Goal: Find specific page/section: Find specific page/section

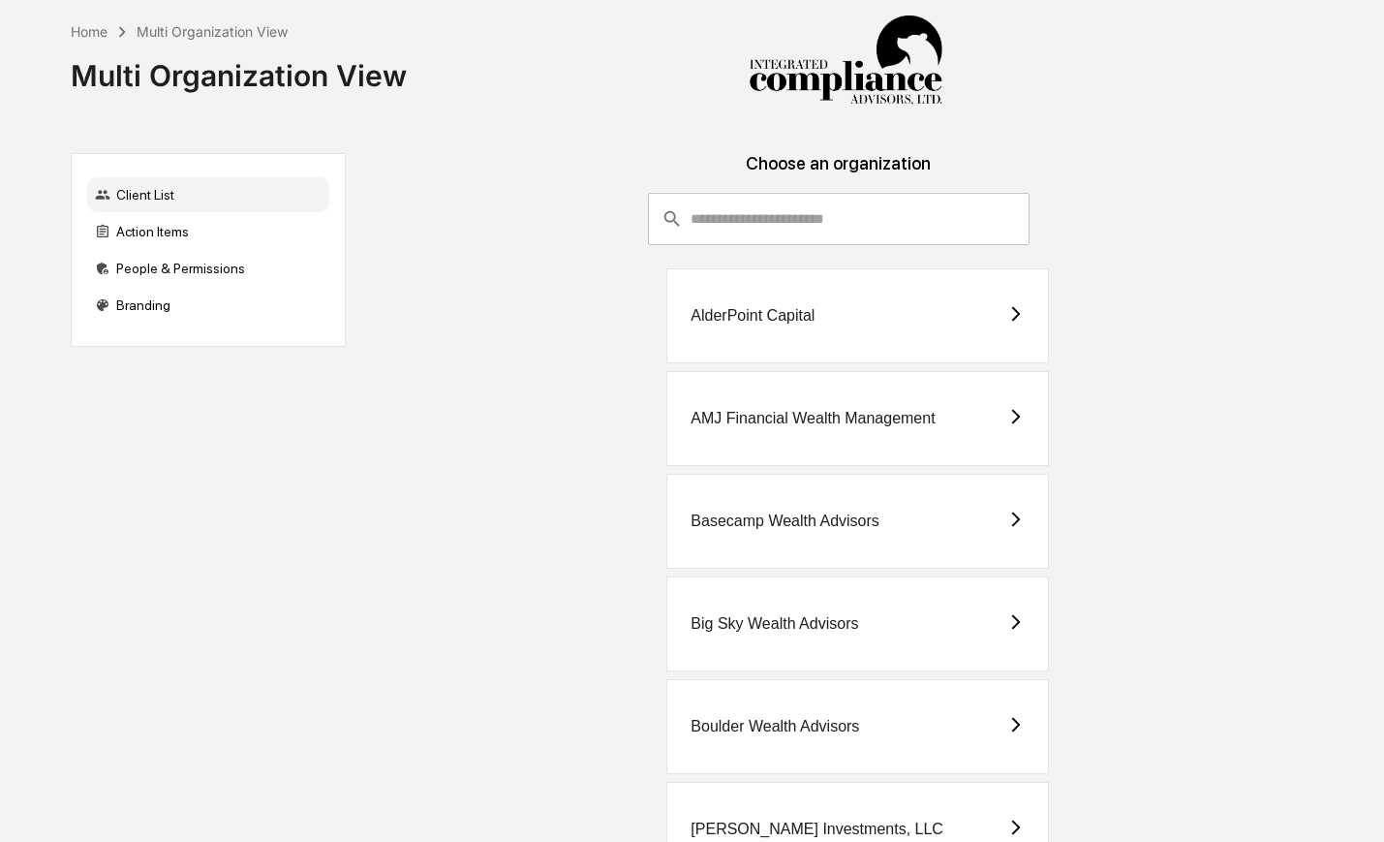
click at [782, 193] on input "consultant-dashboard__filter-organizations-search-bar" at bounding box center [860, 219] width 339 height 52
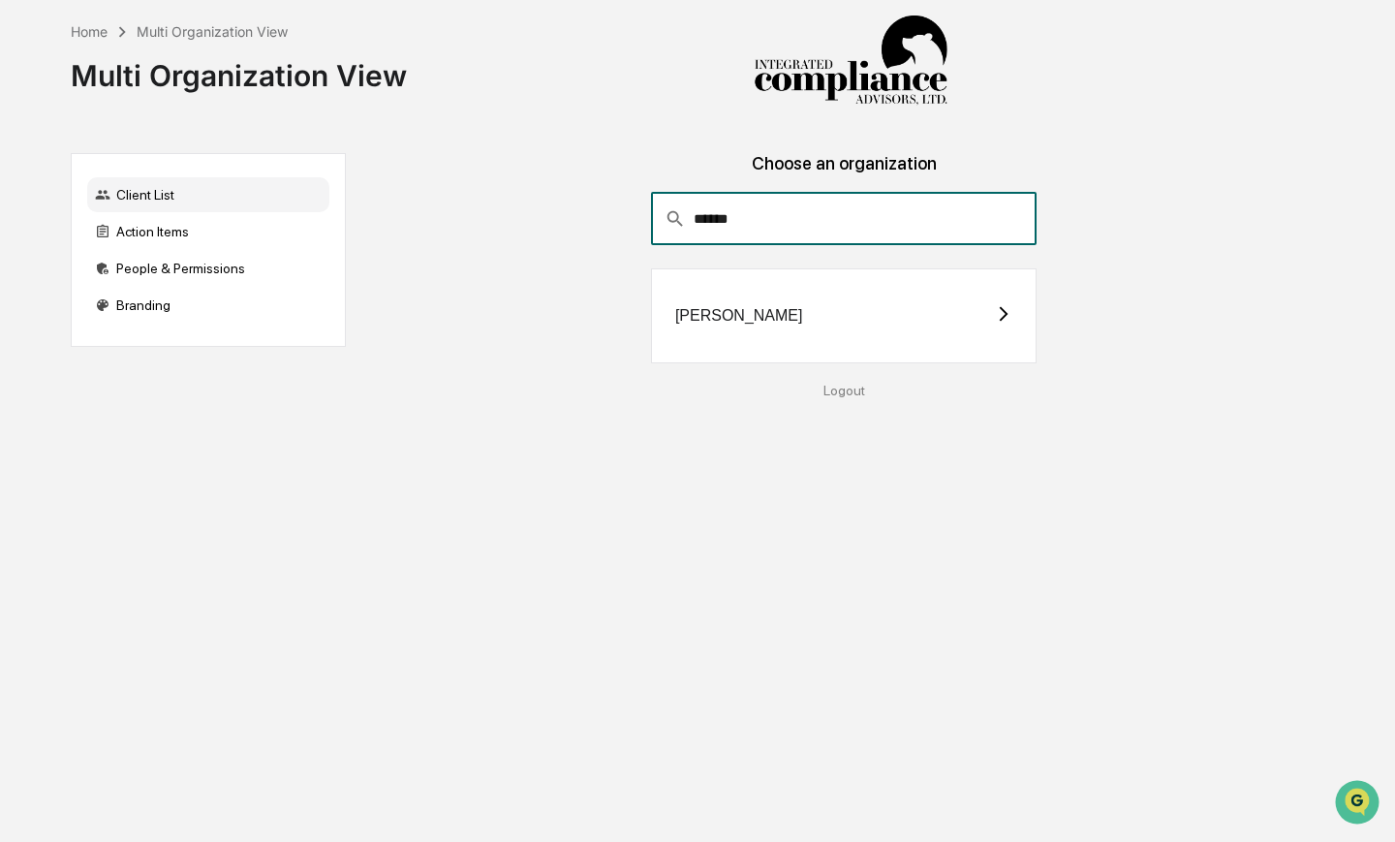
type input "******"
click at [897, 328] on div "[PERSON_NAME]" at bounding box center [844, 315] width 387 height 95
